Goal: Find specific page/section: Find specific page/section

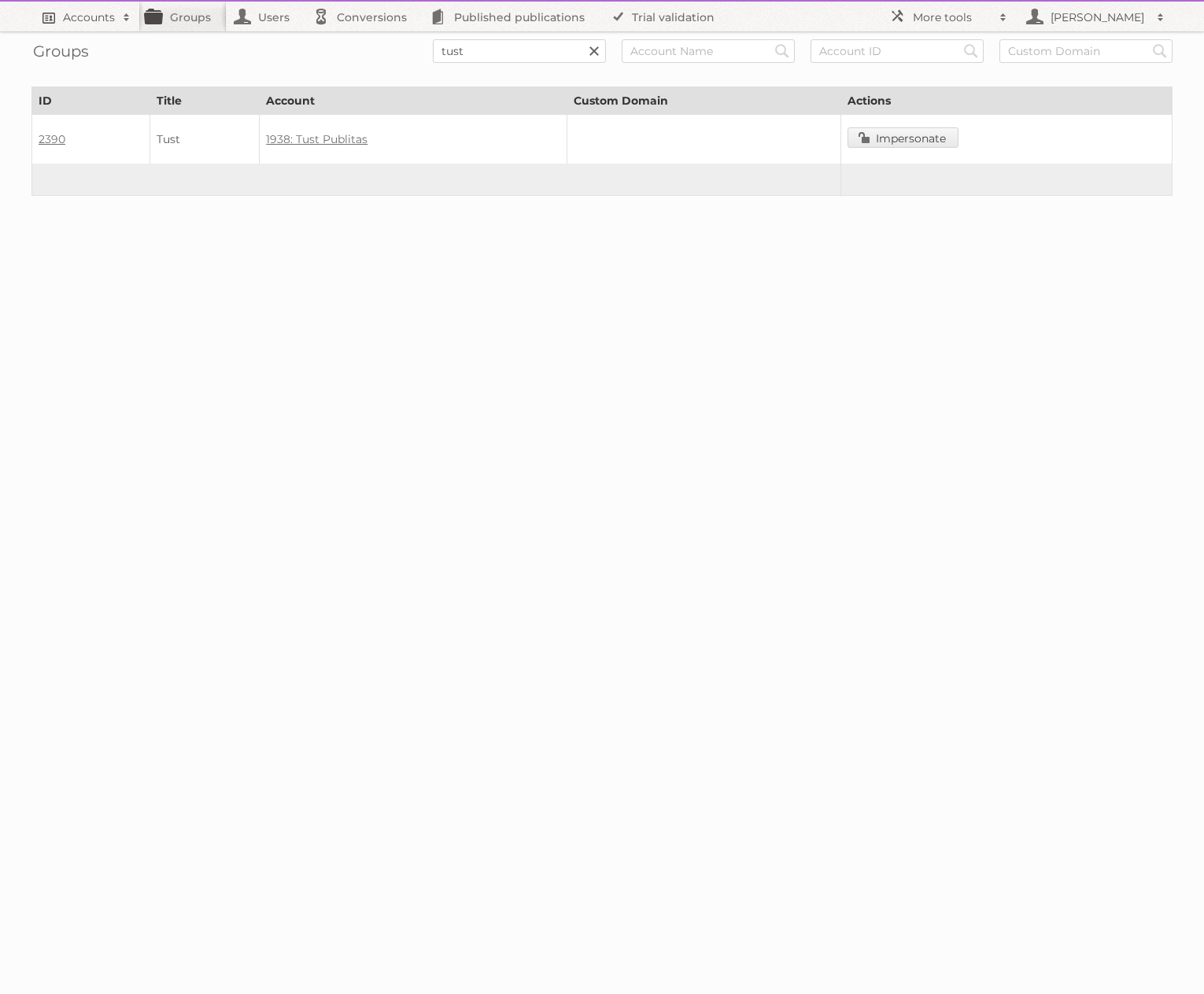
click at [97, 22] on h2 "Accounts" at bounding box center [89, 17] width 52 height 16
type input"] "1938"
click at [363, 40] on input "Search" at bounding box center [374, 52] width 23 height 23
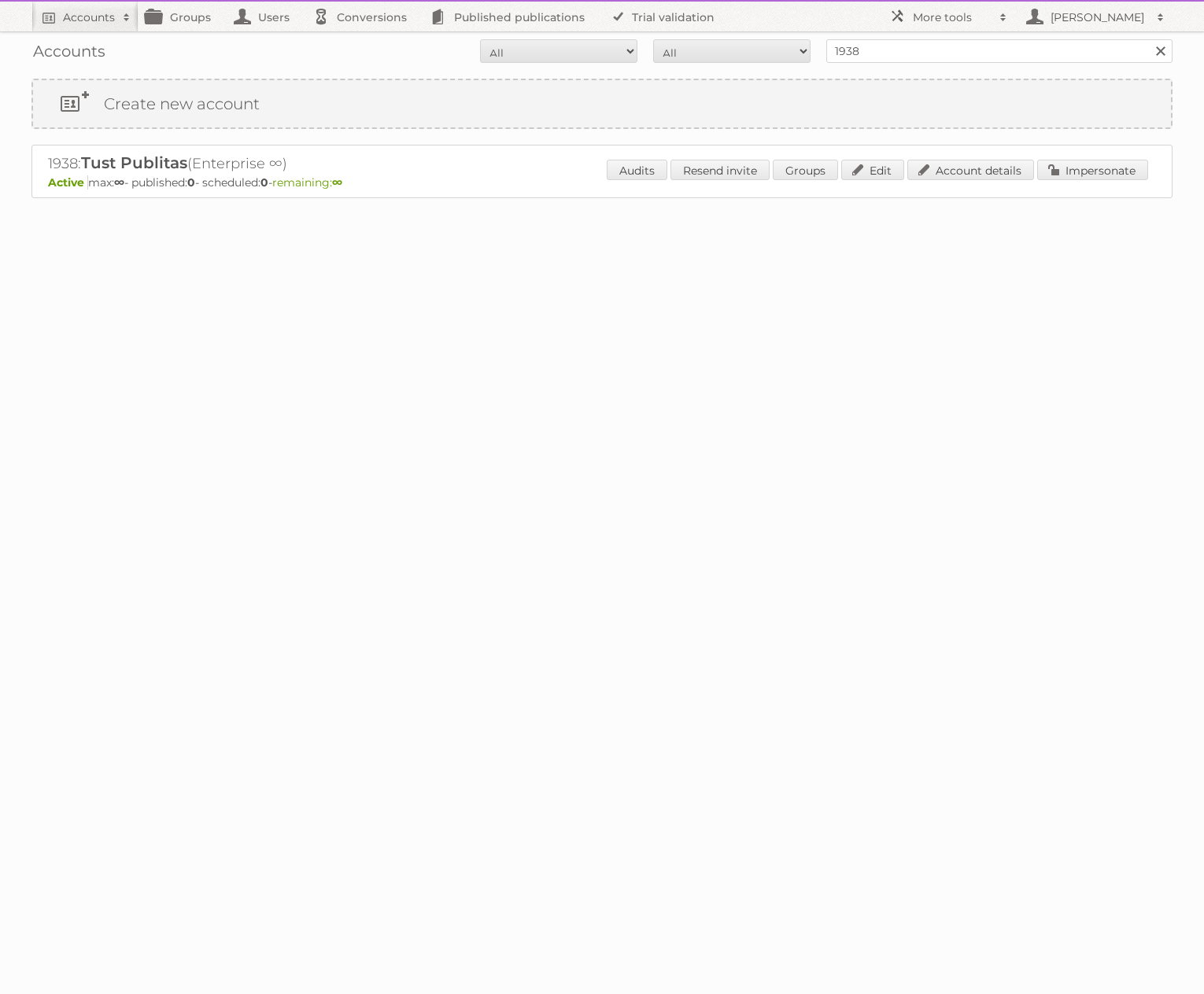
click at [53, 160] on h2 "1938: Tust Publitas (Enterprise ∞)" at bounding box center [323, 164] width 551 height 20
copy h2 "1938"
click at [857, 175] on link "Edit" at bounding box center [872, 170] width 63 height 20
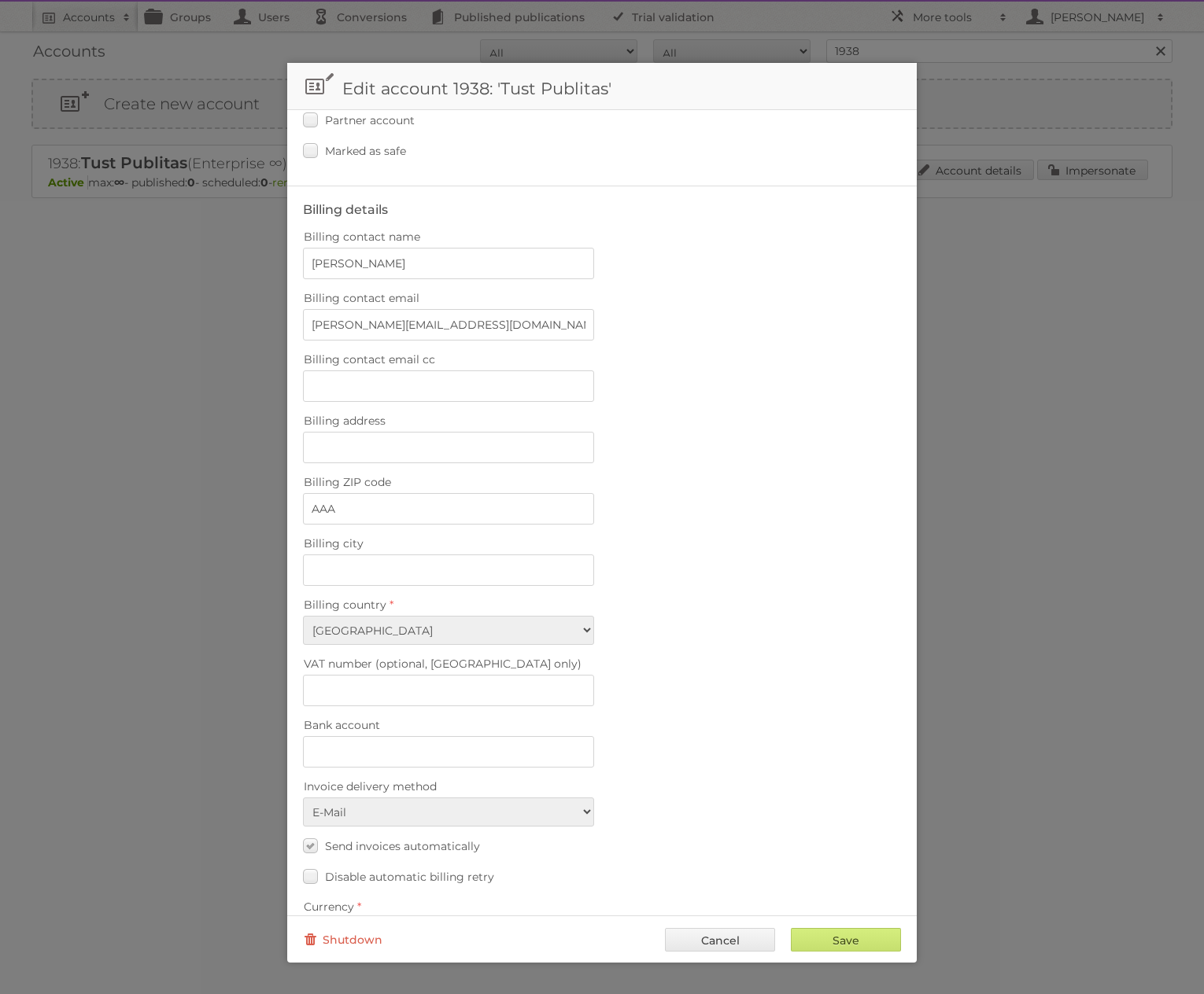
scroll to position [276, 0]
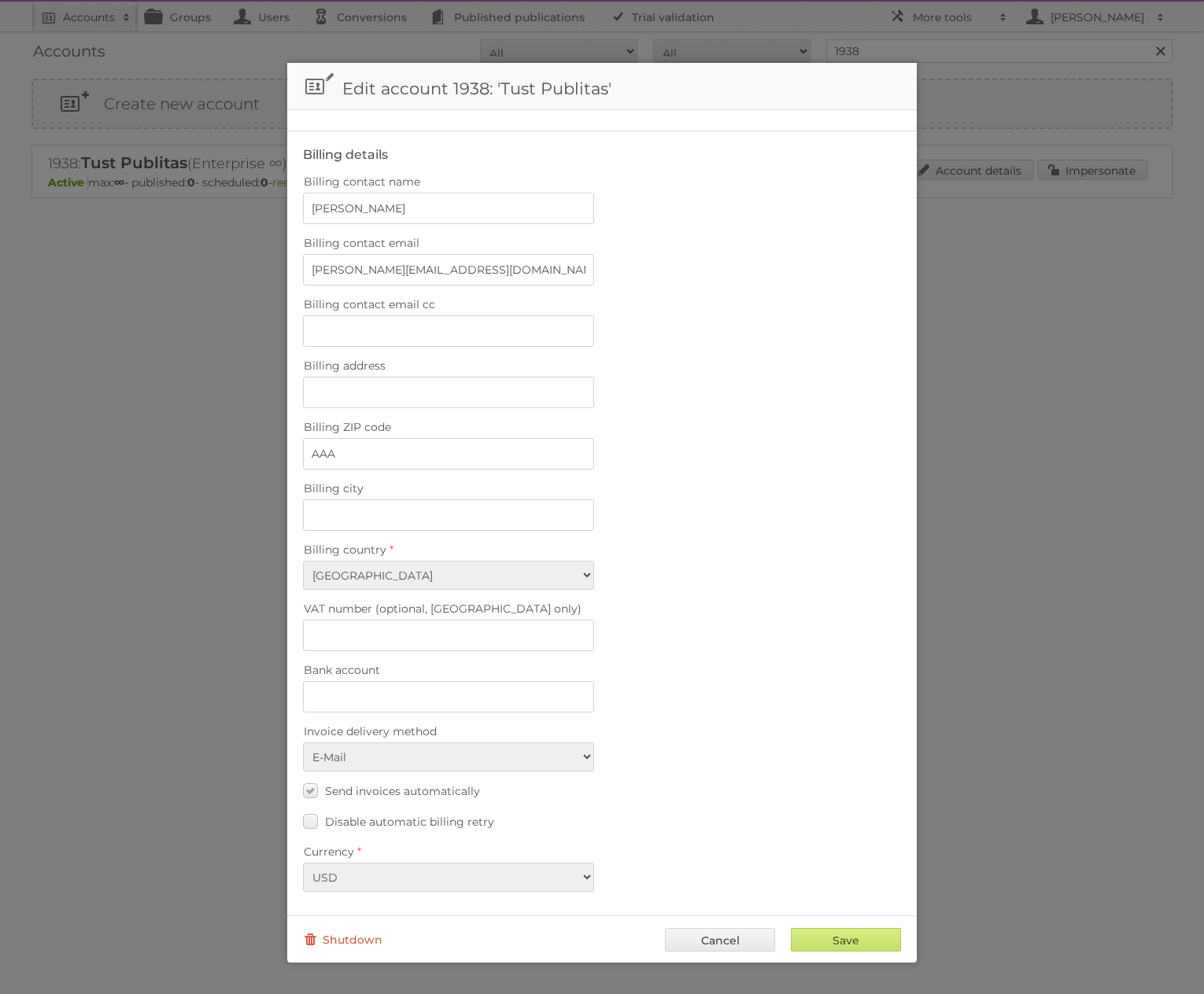
click at [1016, 464] on div at bounding box center [602, 497] width 1204 height 994
click at [730, 940] on link "Cancel" at bounding box center [720, 940] width 110 height 23
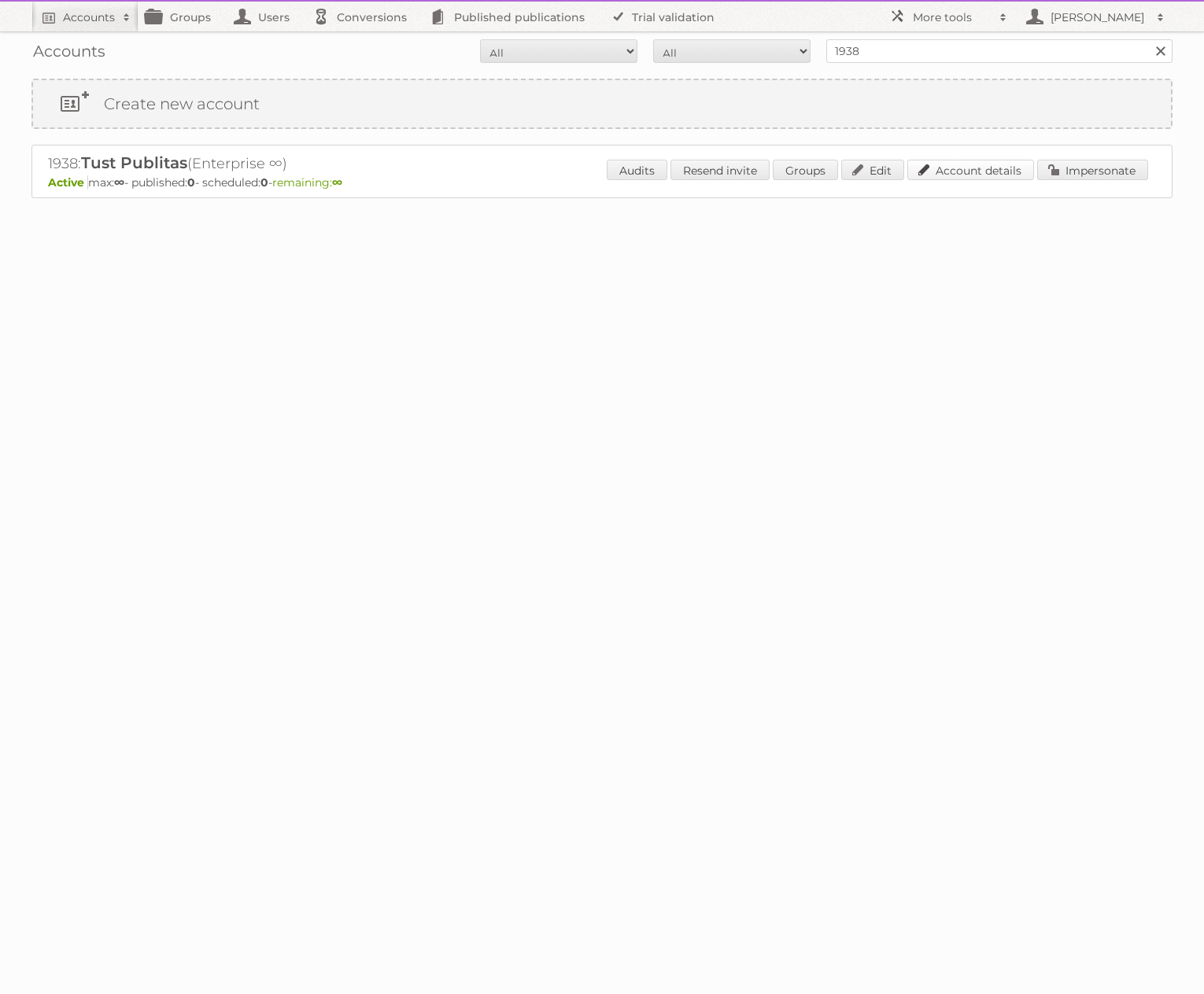
click at [957, 177] on link "Account details" at bounding box center [971, 170] width 127 height 20
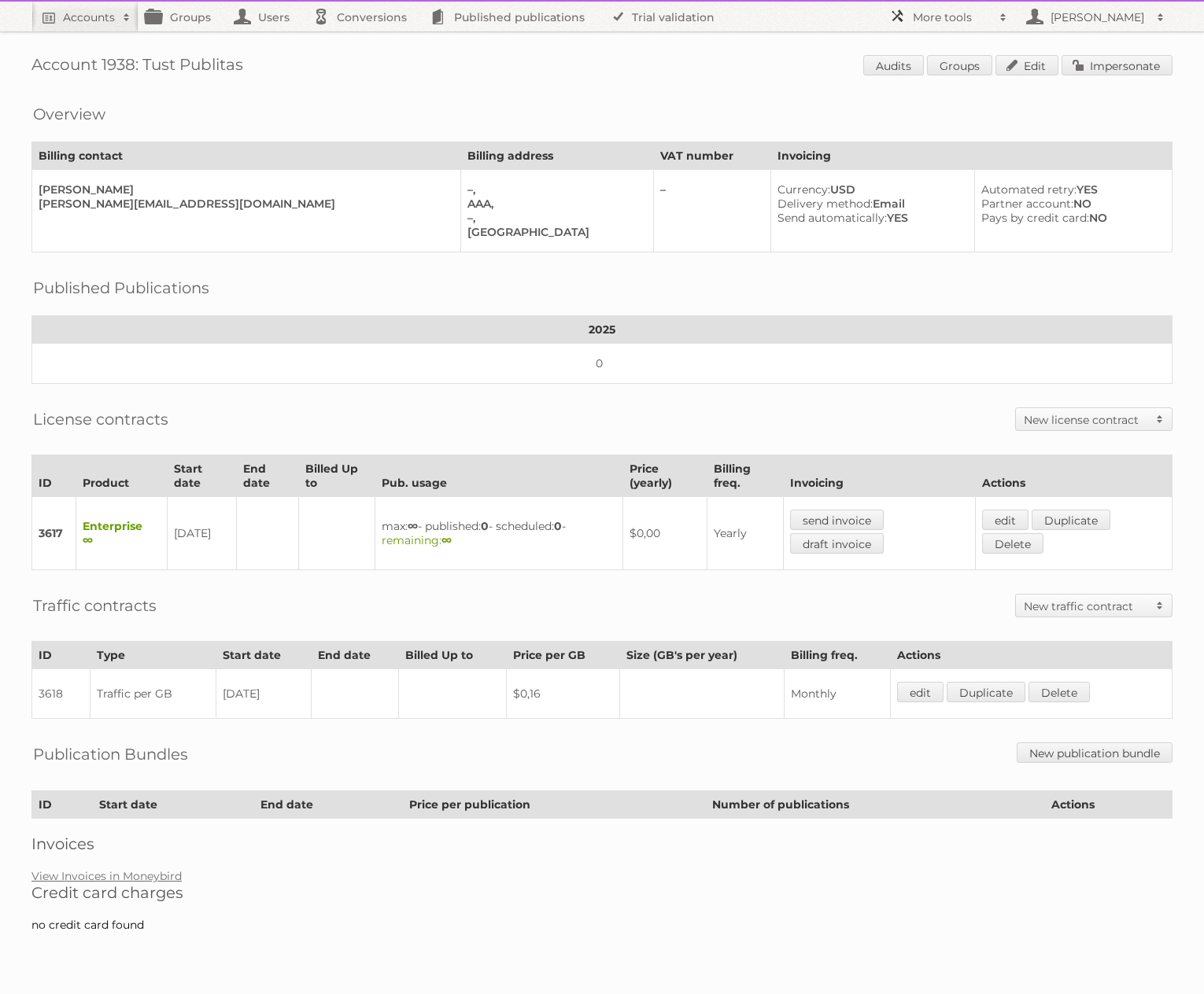
click at [940, 18] on h2 "More tools" at bounding box center [952, 17] width 79 height 16
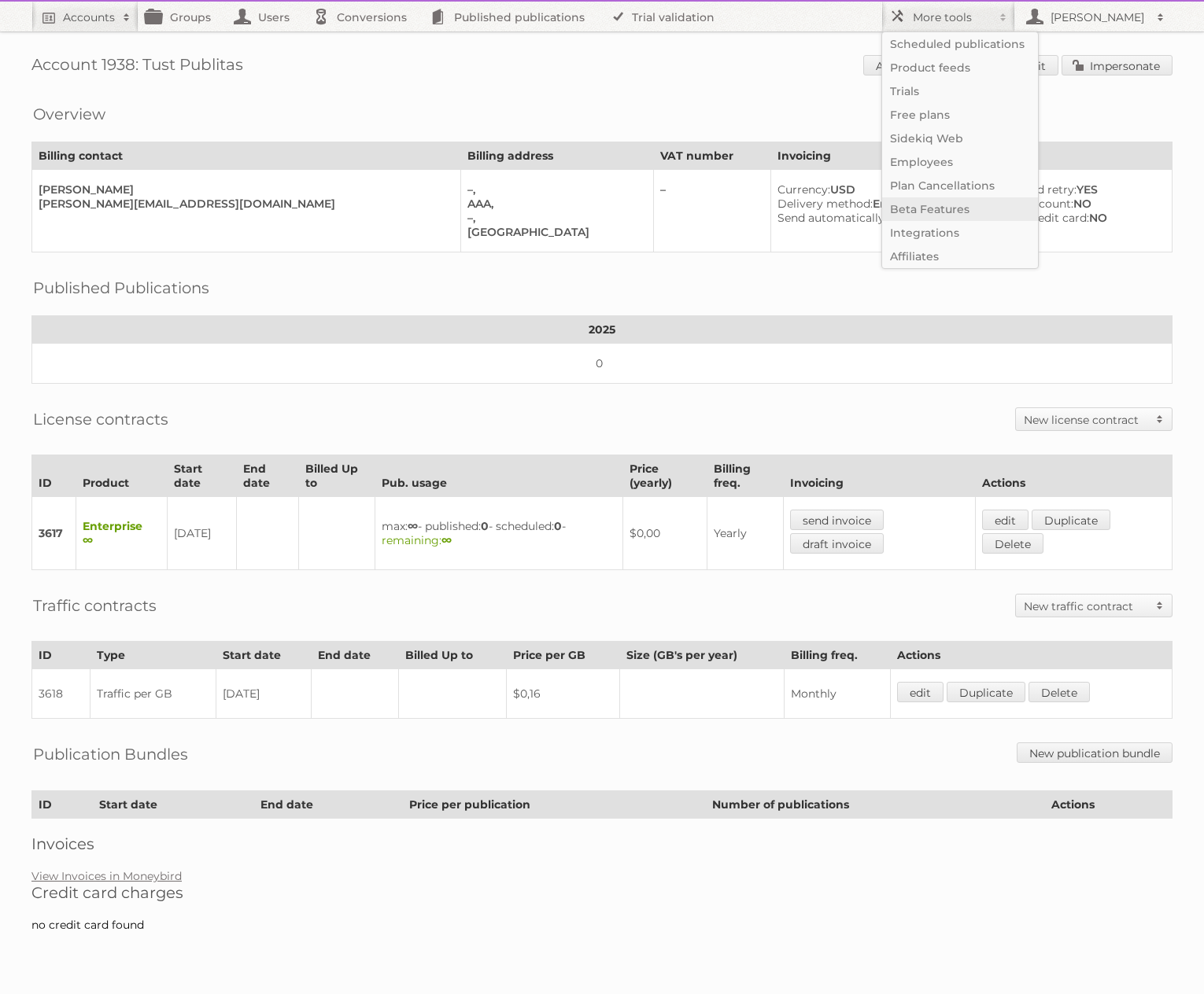
click at [925, 210] on link "Beta Features" at bounding box center [960, 209] width 155 height 23
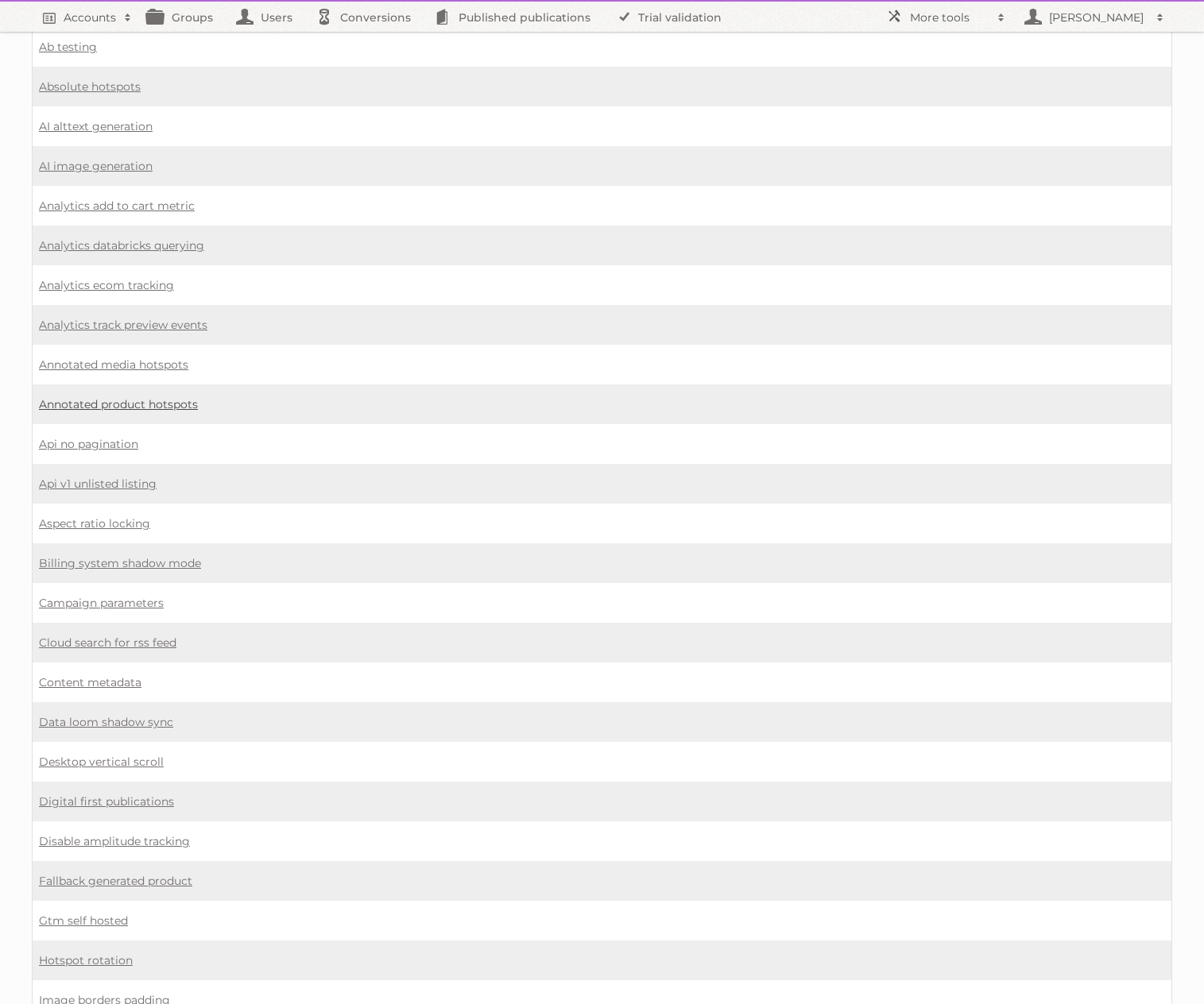
scroll to position [117, 0]
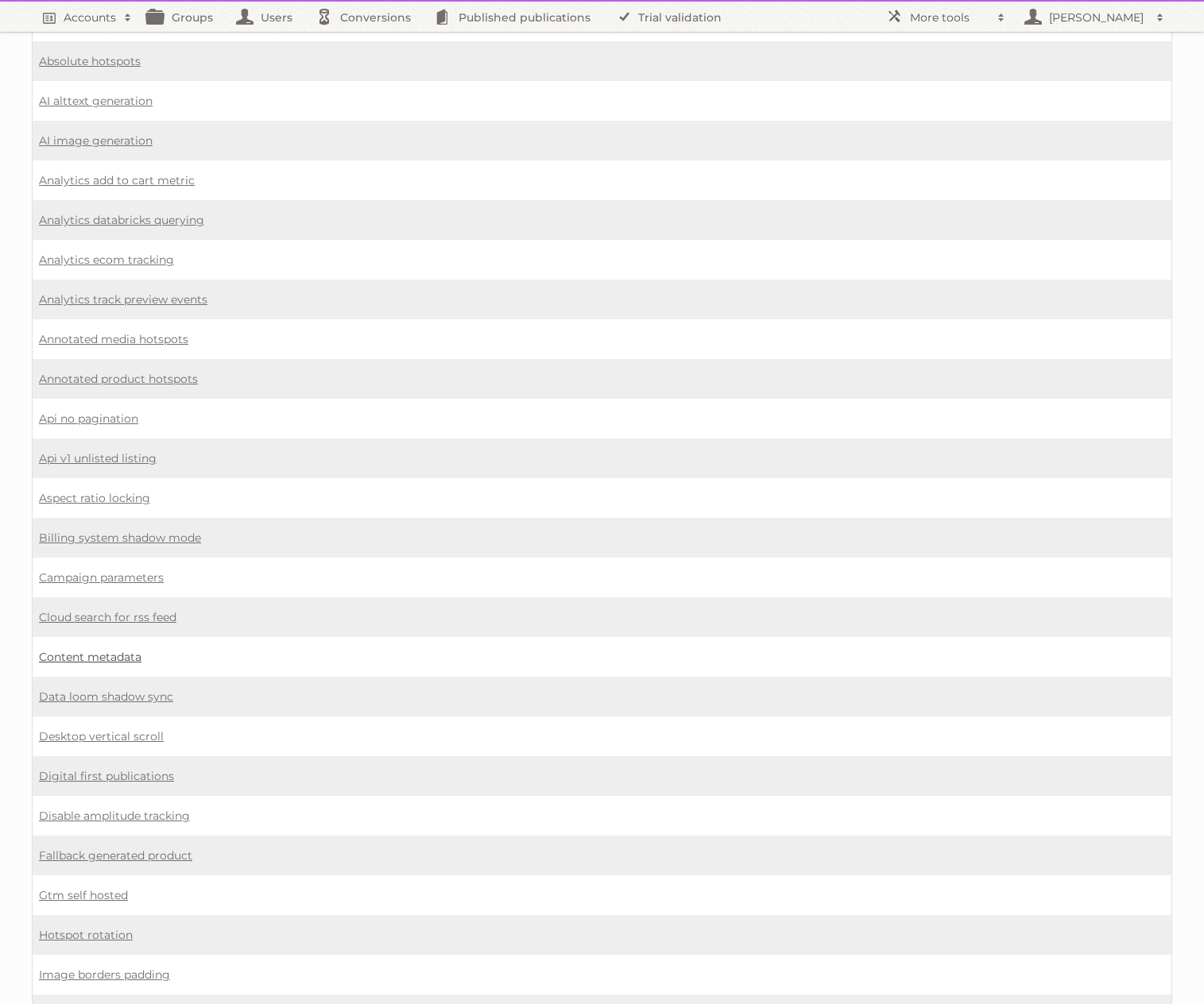
click at [117, 654] on link "Content metadata" at bounding box center [89, 656] width 102 height 14
